Goal: Task Accomplishment & Management: Manage account settings

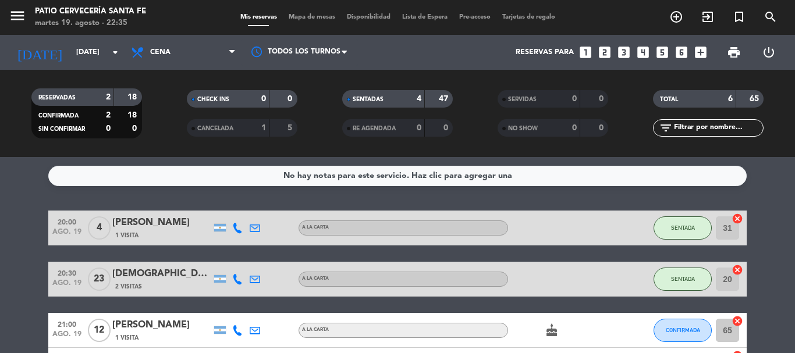
scroll to position [58, 0]
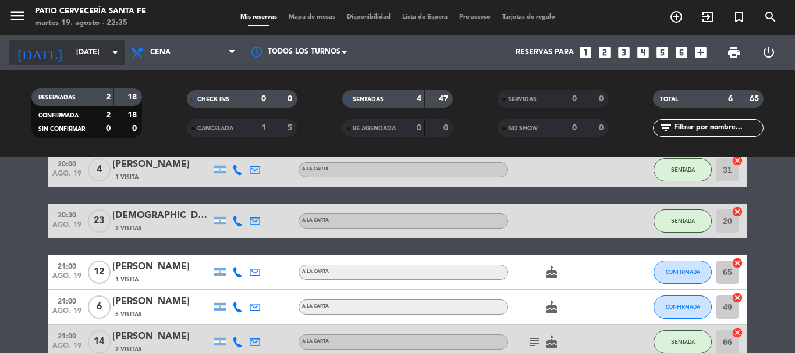
click at [115, 60] on input "[DATE]" at bounding box center [119, 52] width 98 height 20
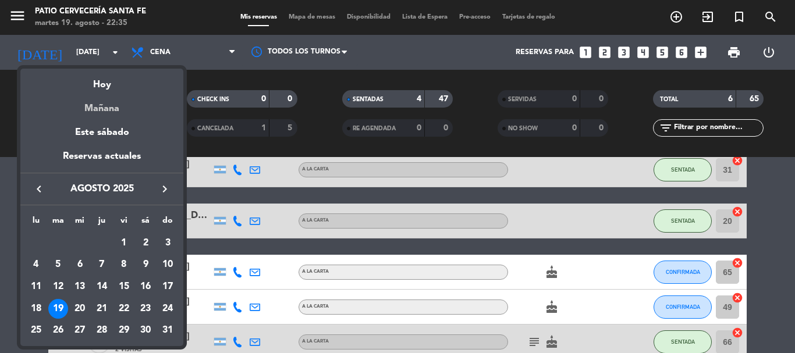
click at [99, 109] on div "Mañana" at bounding box center [101, 104] width 163 height 24
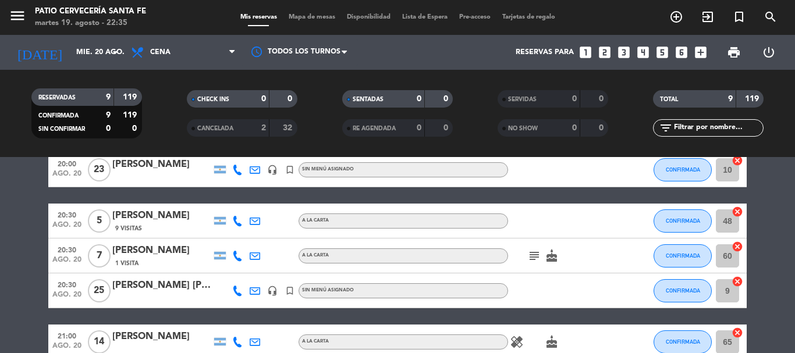
scroll to position [0, 0]
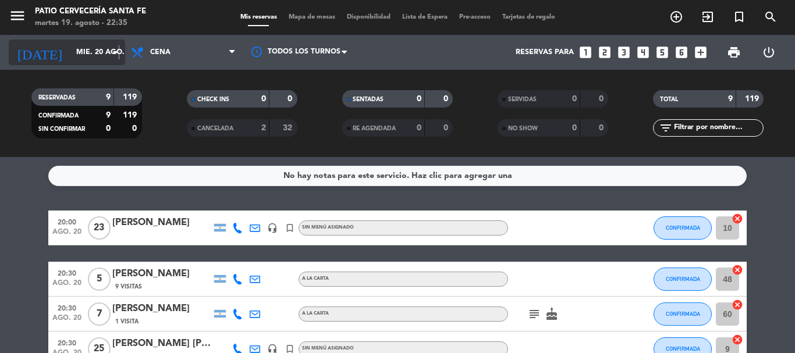
click at [119, 54] on icon "arrow_drop_down" at bounding box center [115, 52] width 14 height 14
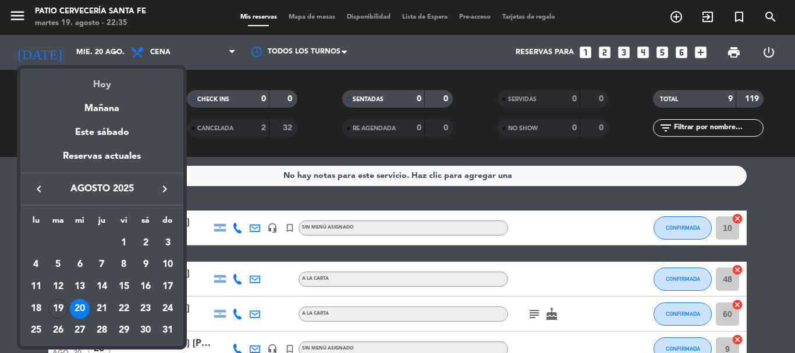
click at [106, 88] on div "Hoy" at bounding box center [101, 81] width 163 height 24
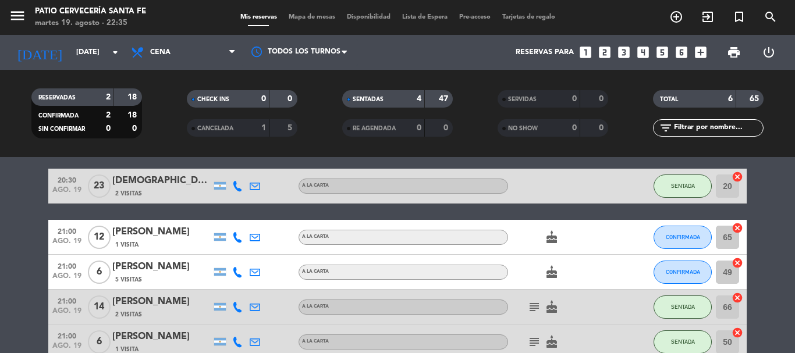
scroll to position [116, 0]
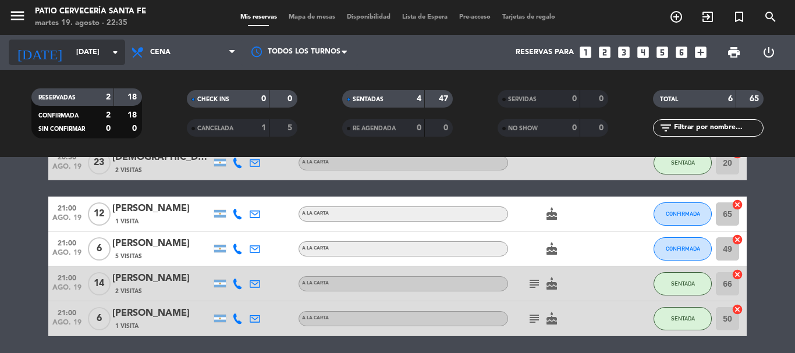
click at [116, 54] on icon "arrow_drop_down" at bounding box center [115, 52] width 14 height 14
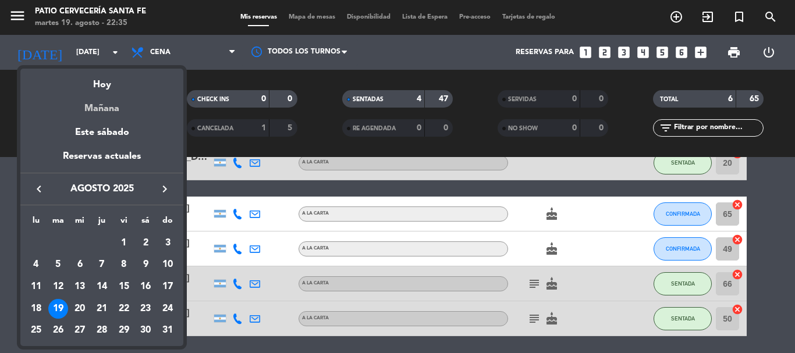
click at [99, 106] on div "Mañana" at bounding box center [101, 104] width 163 height 24
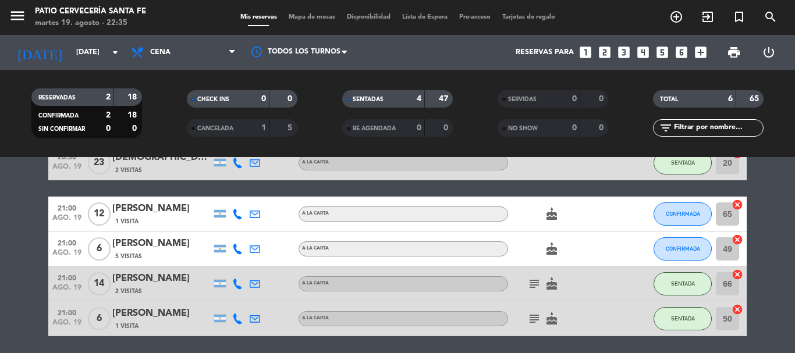
type input "mié. 20 ago."
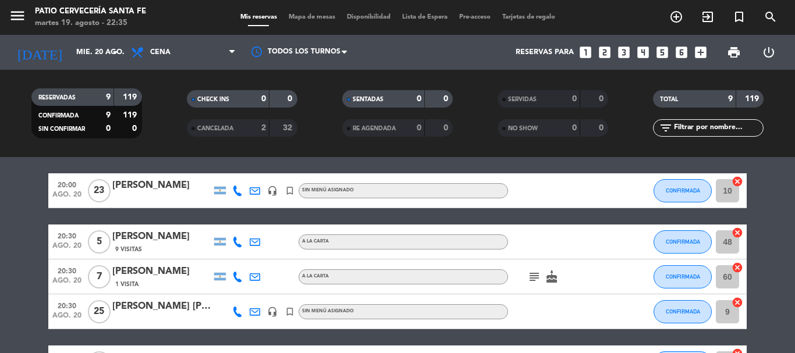
scroll to position [58, 0]
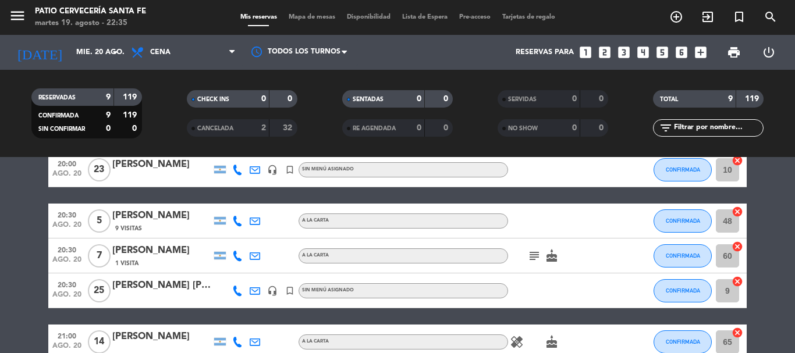
click at [535, 252] on icon "subject" at bounding box center [534, 256] width 14 height 14
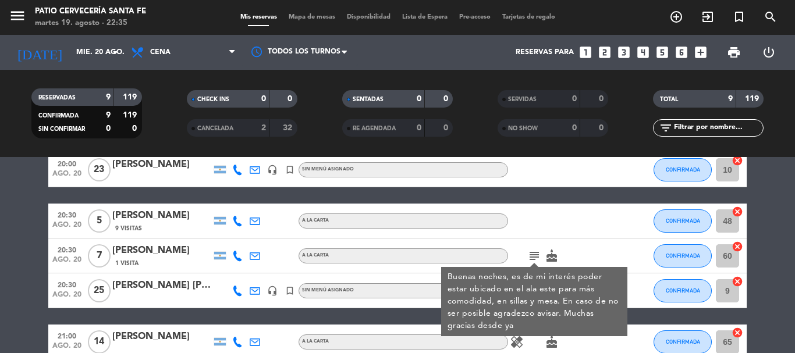
click at [535, 235] on div at bounding box center [560, 221] width 105 height 34
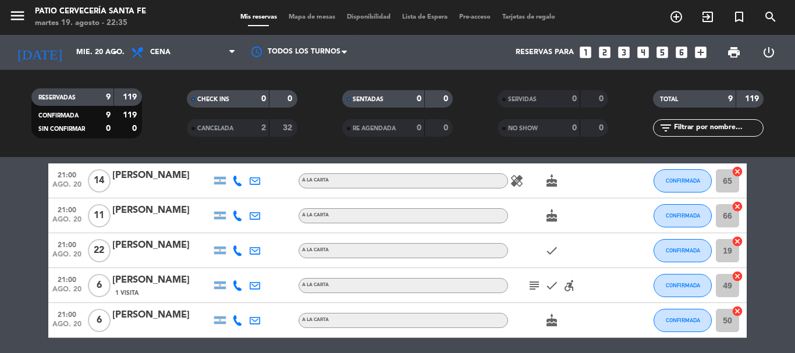
scroll to position [233, 0]
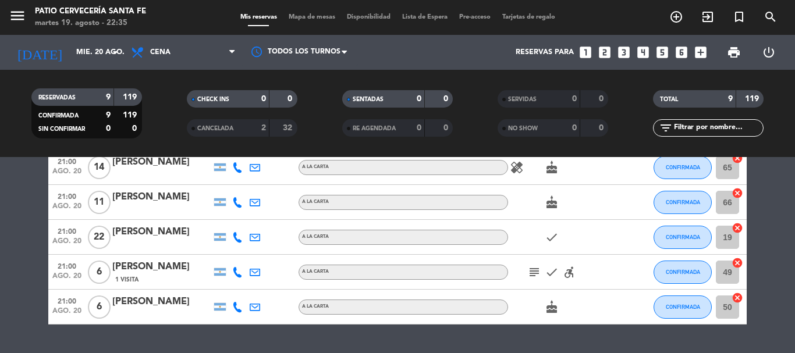
click at [529, 272] on icon "subject" at bounding box center [534, 272] width 14 height 14
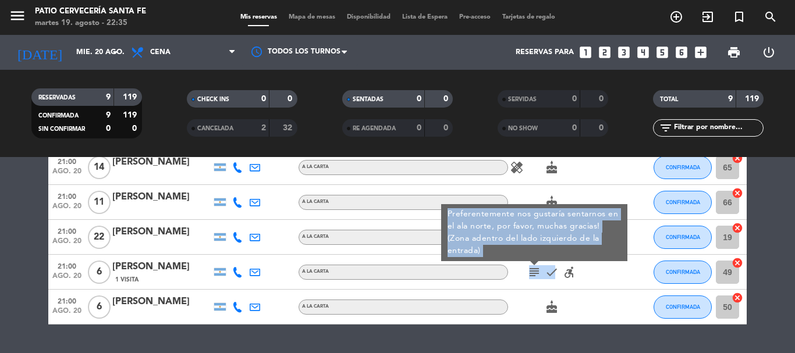
click at [522, 285] on div "subject Preferentemente nos gustaría sentarnos en el ala norte, por favor, much…" at bounding box center [560, 272] width 105 height 34
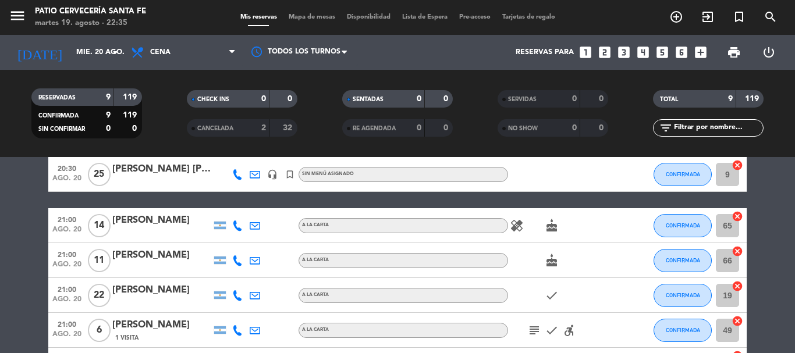
click at [521, 285] on div "check" at bounding box center [560, 295] width 105 height 34
